Goal: Communication & Community: Answer question/provide support

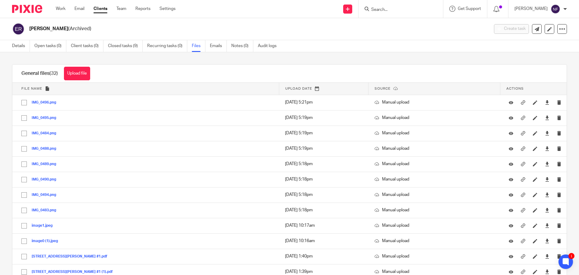
click at [392, 7] on form at bounding box center [403, 9] width 64 height 8
click at [395, 8] on input "Search" at bounding box center [398, 9] width 54 height 5
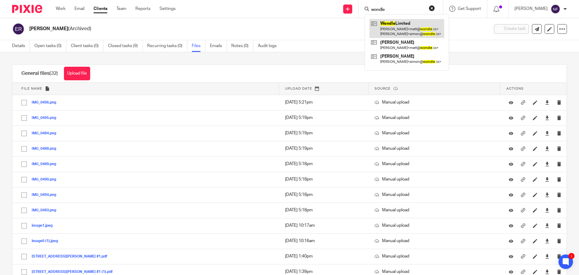
type input "wondle"
click at [402, 28] on link at bounding box center [407, 28] width 75 height 19
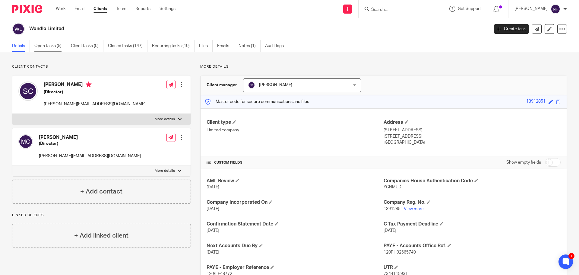
click at [44, 48] on link "Open tasks (5)" at bounding box center [50, 46] width 32 height 12
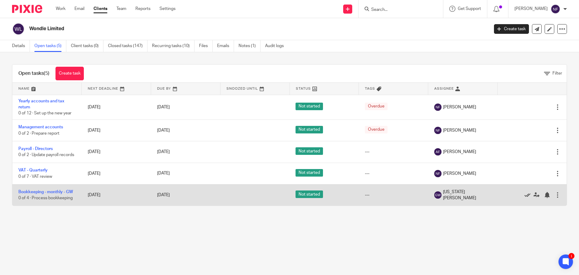
click at [525, 198] on icon at bounding box center [528, 195] width 6 height 6
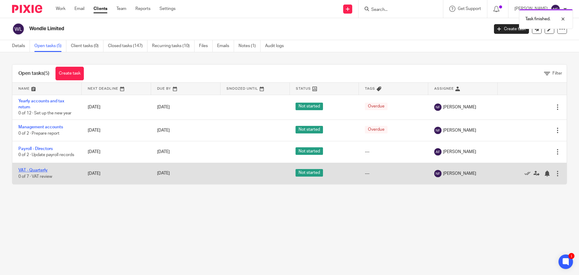
click at [24, 172] on link "VAT - Quarterly" at bounding box center [32, 170] width 29 height 4
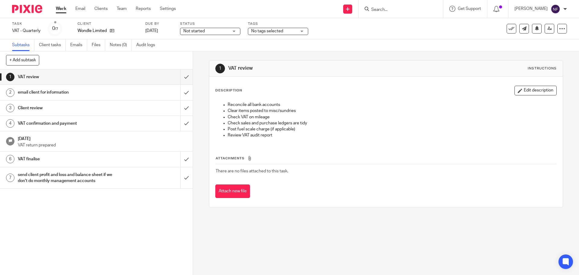
click at [86, 123] on h1 "VAT confirmation and payment" at bounding box center [70, 123] width 104 height 9
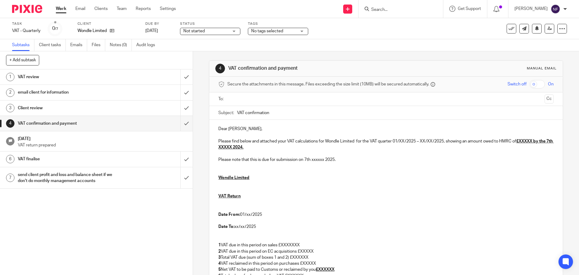
click at [240, 99] on input "text" at bounding box center [386, 99] width 313 height 7
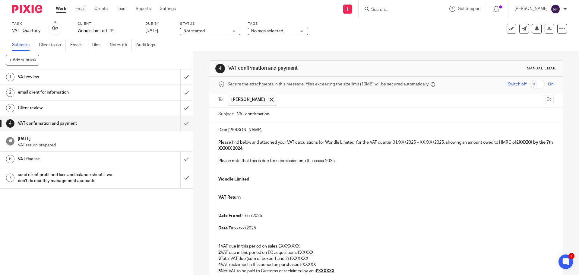
click at [285, 97] on input "text" at bounding box center [411, 100] width 262 height 12
click at [403, 140] on p "Please find below and attached your VAT calculations for Wondle Limited for the…" at bounding box center [385, 145] width 335 height 12
drag, startPoint x: 432, startPoint y: 142, endPoint x: 420, endPoint y: 141, distance: 11.5
click at [420, 141] on p "Please find below and attached your VAT calculations for Wondle Limited for the…" at bounding box center [385, 145] width 335 height 12
drag, startPoint x: 533, startPoint y: 143, endPoint x: 517, endPoint y: 144, distance: 16.3
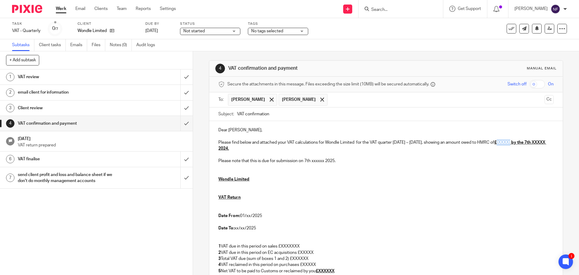
click at [517, 144] on u "£XXXXX by the 7th XXXXX 2024." at bounding box center [382, 145] width 328 height 10
click at [534, 141] on u "£XXXXX by the 7th XXXXX 2024." at bounding box center [382, 145] width 328 height 10
drag, startPoint x: 533, startPoint y: 141, endPoint x: 519, endPoint y: 140, distance: 14.8
click at [519, 140] on u "£XXXXX by the 7th XXXXX 2024." at bounding box center [382, 145] width 328 height 10
drag, startPoint x: 247, startPoint y: 148, endPoint x: 231, endPoint y: 148, distance: 15.4
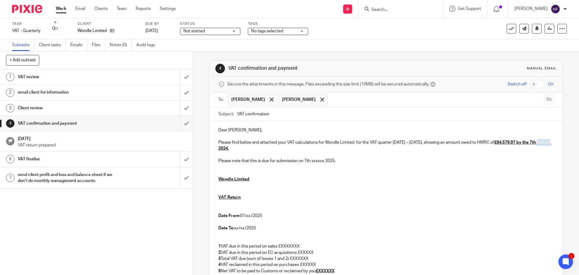
click at [231, 148] on u "£84,579.97 by the 7th XXXXX 2024." at bounding box center [384, 145] width 333 height 10
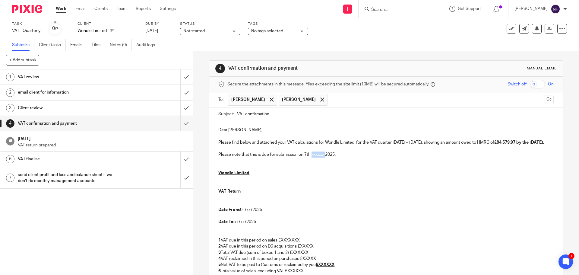
drag, startPoint x: 325, startPoint y: 159, endPoint x: 310, endPoint y: 159, distance: 14.8
click at [310, 157] on p "Please note that this is due for submission on 7th xxxxxx 2025." at bounding box center [385, 154] width 335 height 6
drag, startPoint x: 250, startPoint y: 214, endPoint x: 246, endPoint y: 214, distance: 3.6
click at [246, 213] on p "Date From: 01/xx/2025" at bounding box center [385, 210] width 335 height 6
drag, startPoint x: 244, startPoint y: 229, endPoint x: 234, endPoint y: 227, distance: 10.3
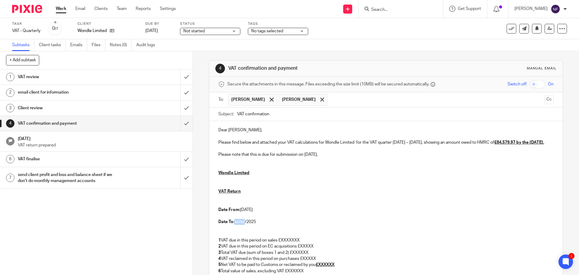
click at [234, 225] on p "Date To: xx/xx/2025" at bounding box center [385, 222] width 335 height 6
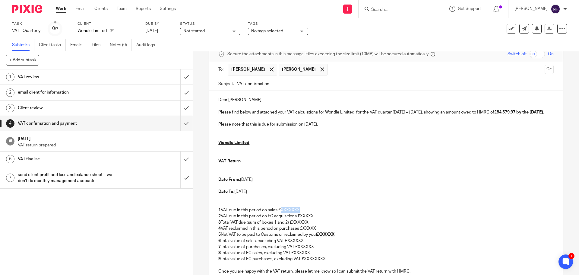
drag, startPoint x: 307, startPoint y: 215, endPoint x: 281, endPoint y: 215, distance: 25.0
click at [281, 213] on p "1 VAT due in this period on sales £XXXXXXX" at bounding box center [385, 210] width 335 height 6
drag, startPoint x: 314, startPoint y: 221, endPoint x: 300, endPoint y: 223, distance: 13.4
click at [300, 219] on p "2 VAT due in this period on EC acquisitions £XXXXX" at bounding box center [385, 216] width 335 height 6
drag, startPoint x: 303, startPoint y: 215, endPoint x: 282, endPoint y: 214, distance: 21.1
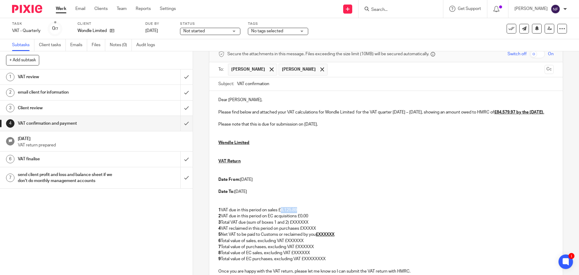
click at [282, 213] on p "1 VAT due in this period on sales £8,125.89" at bounding box center [385, 210] width 335 height 6
copy p "8,125.89"
drag, startPoint x: 313, startPoint y: 228, endPoint x: 293, endPoint y: 227, distance: 20.5
click at [293, 225] on p "3 Total VAT due (sum of boxes 1 and 2) £XXXXXX" at bounding box center [385, 222] width 335 height 6
drag, startPoint x: 319, startPoint y: 234, endPoint x: 302, endPoint y: 234, distance: 16.6
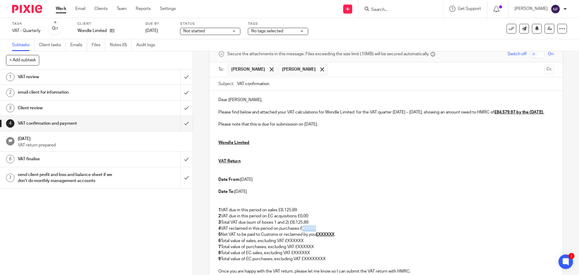
click at [302, 231] on p "4 VAT reclaimed in this period on purchases £XXXXX" at bounding box center [385, 228] width 335 height 6
drag, startPoint x: 338, startPoint y: 241, endPoint x: 320, endPoint y: 241, distance: 18.4
click at [320, 237] on p "5 Net VAT to be paid to Customs or reclaimed by you £XXXXXX" at bounding box center [385, 234] width 335 height 6
drag, startPoint x: 310, startPoint y: 246, endPoint x: 288, endPoint y: 246, distance: 22.9
click at [288, 244] on p "6 Total value of sales, excluding VAT £XXXXXX" at bounding box center [385, 241] width 335 height 6
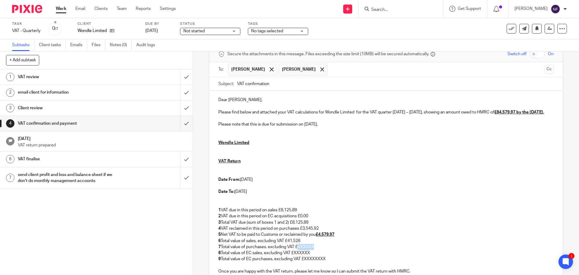
drag, startPoint x: 317, startPoint y: 253, endPoint x: 297, endPoint y: 253, distance: 20.5
click at [297, 250] on p "7 Total value of purchases, excluding VAT £XXXXXX" at bounding box center [385, 247] width 335 height 6
drag, startPoint x: 309, startPoint y: 259, endPoint x: 295, endPoint y: 257, distance: 13.4
click at [295, 256] on p "8 Total value of EC sales, excluding VAT £XXXXXX" at bounding box center [385, 253] width 335 height 6
drag, startPoint x: 329, startPoint y: 263, endPoint x: 303, endPoint y: 265, distance: 26.7
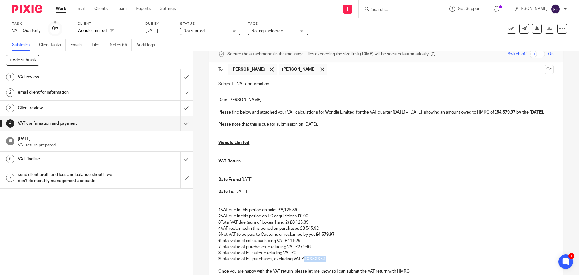
click at [303, 262] on p "9 Total value of EC purchases, excluding VAT £XXXXXXXX" at bounding box center [385, 259] width 335 height 6
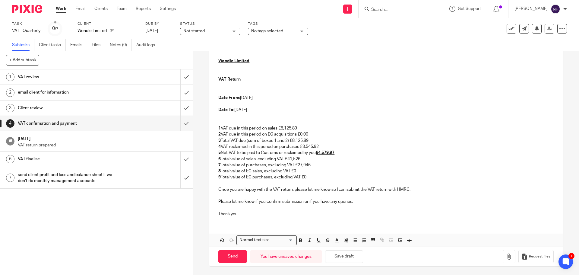
scroll to position [119, 0]
click at [506, 256] on icon "button" at bounding box center [509, 256] width 6 height 6
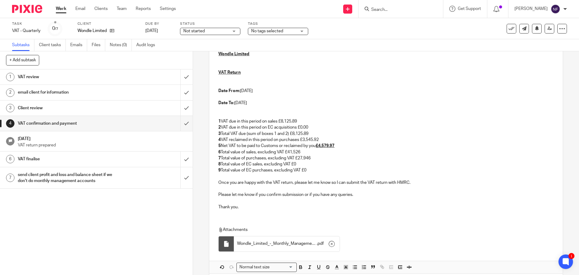
click at [271, 210] on p "Thank you." at bounding box center [385, 207] width 335 height 6
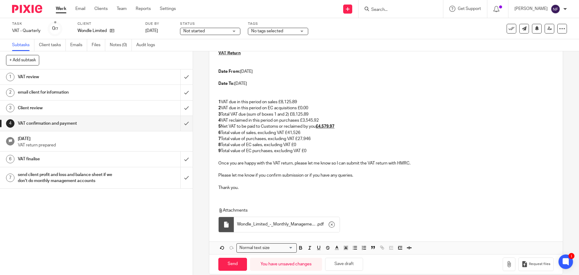
scroll to position [149, 0]
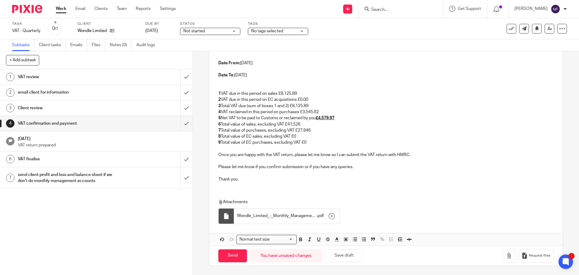
click at [247, 182] on p "Thank you." at bounding box center [385, 179] width 335 height 6
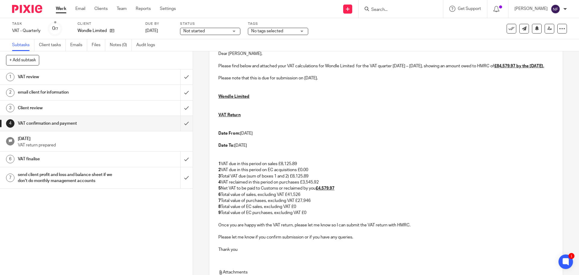
scroll to position [62, 0]
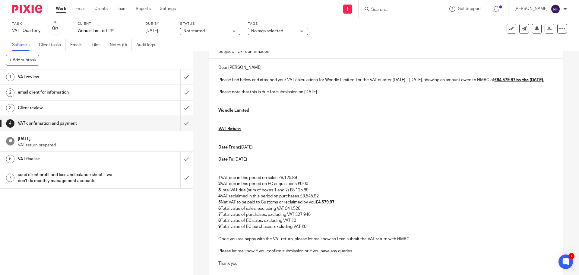
click at [517, 78] on u "£84,579.97 by the [DATE]." at bounding box center [519, 80] width 50 height 4
drag, startPoint x: 537, startPoint y: 81, endPoint x: 523, endPoint y: 79, distance: 13.7
click at [523, 79] on u "£84,579.97 by the [DATE]." at bounding box center [519, 80] width 50 height 4
click at [520, 79] on u "£84,579.97 by the [DATE]." at bounding box center [519, 80] width 50 height 4
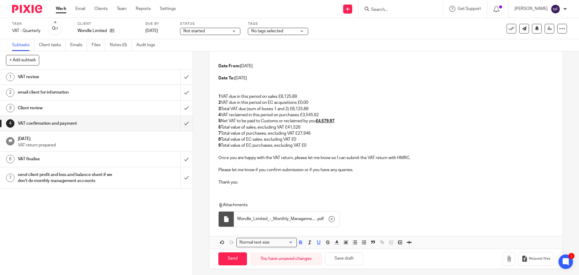
scroll to position [153, 0]
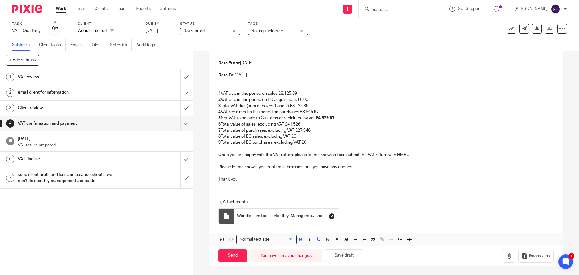
click at [330, 215] on icon "button" at bounding box center [332, 216] width 6 height 6
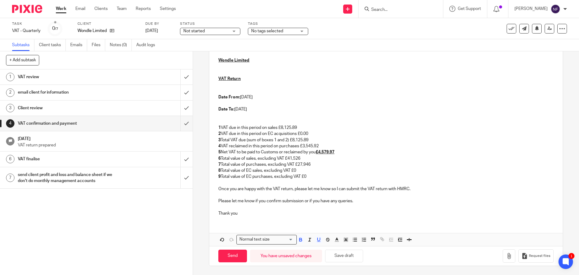
scroll to position [119, 0]
click at [506, 253] on icon "button" at bounding box center [509, 256] width 6 height 6
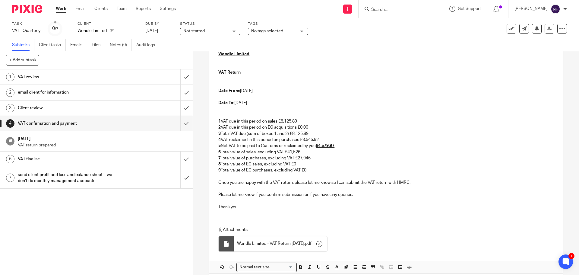
click at [262, 155] on p "6 Total value of sales, excluding VAT £41,526" at bounding box center [385, 152] width 335 height 6
click at [309, 180] on p at bounding box center [385, 176] width 335 height 6
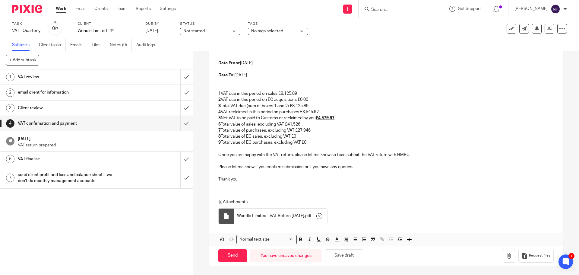
scroll to position [151, 0]
click at [227, 262] on input "Send" at bounding box center [232, 255] width 29 height 13
type input "Sent"
